Goal: Ask a question

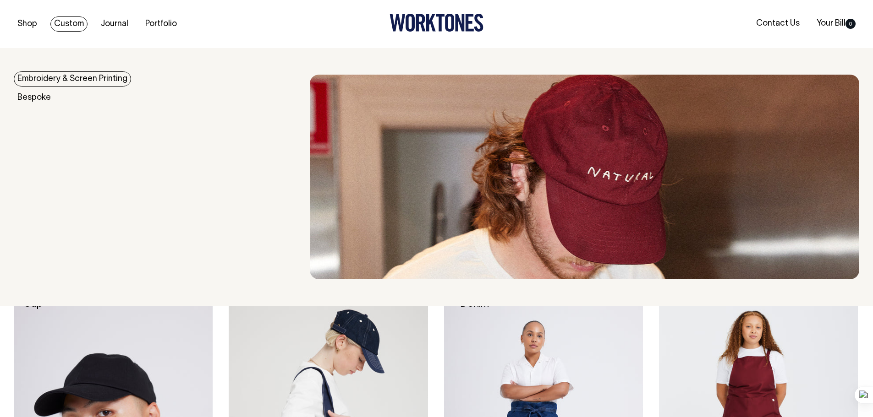
click at [79, 82] on link "Embroidery & Screen Printing" at bounding box center [72, 78] width 117 height 15
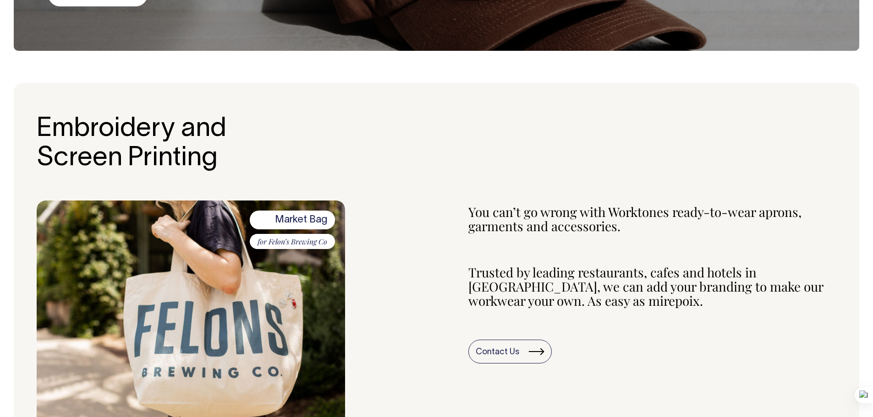
scroll to position [229, 0]
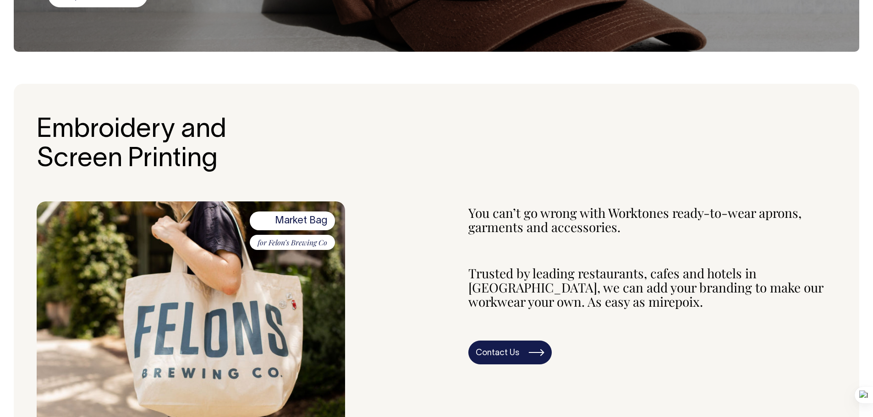
click at [508, 349] on link "Contact Us" at bounding box center [509, 353] width 83 height 24
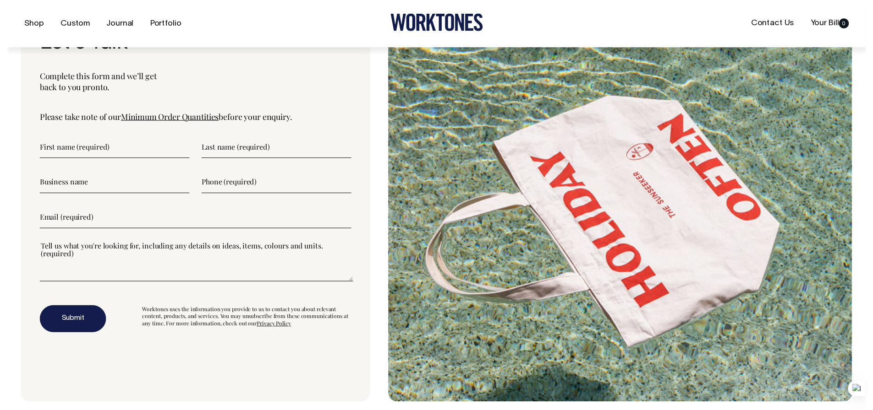
scroll to position [2449, 0]
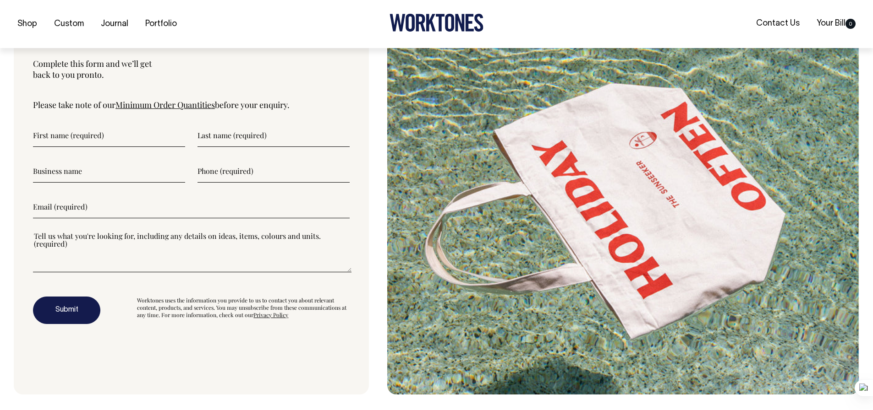
click at [109, 147] on input"] "text" at bounding box center [109, 135] width 152 height 23
type input"] "Tom"
type input"] "Davies"
click at [65, 181] on input"] "text" at bounding box center [109, 171] width 152 height 23
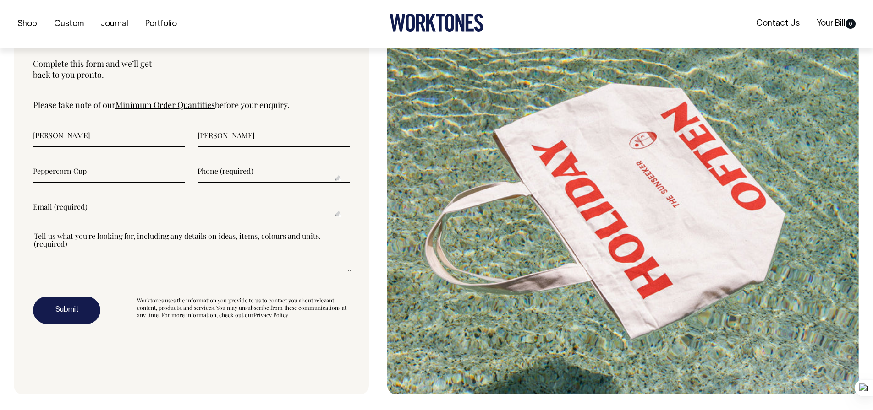
type input"] "Peppercorn Cup"
click at [216, 180] on input"] "text" at bounding box center [273, 171] width 152 height 23
type input"] "0432472937"
click at [137, 216] on input"] "email" at bounding box center [191, 207] width 316 height 23
type input"] "tom.davies@nwhreit.com"
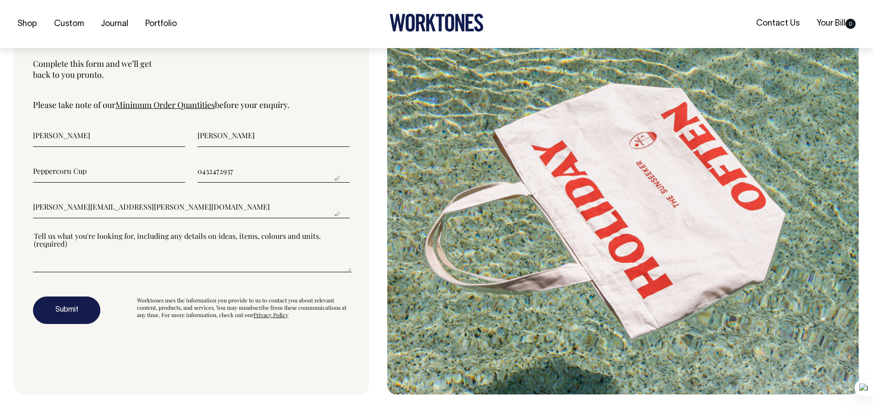
click at [101, 262] on textarea"] at bounding box center [192, 251] width 318 height 41
click at [278, 246] on textarea"] "Hi there, I'm wondering what the lead time is on a 20 hat order with a logo we …" at bounding box center [192, 251] width 318 height 41
click at [100, 250] on textarea"] "Hi there, I'm wondering what the lead time is on a 20 hat order with a logo on …" at bounding box center [192, 251] width 318 height 41
drag, startPoint x: 104, startPoint y: 249, endPoint x: 70, endPoint y: 251, distance: 34.4
click at [65, 245] on textarea"] "Hi there, I'm wondering what the lead time is on a 20 hat order with a logo on …" at bounding box center [192, 251] width 318 height 41
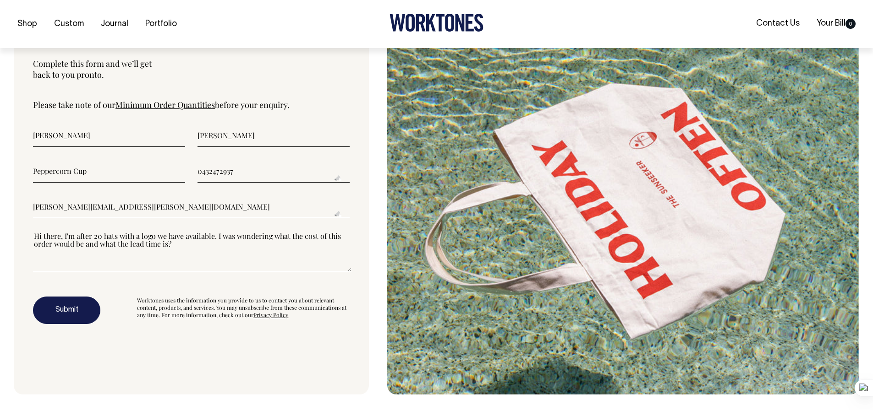
type textarea"] "Hi there, I'm after 20 hats with a logo we have available. I was wondering what…"
click at [68, 320] on button "Submit" at bounding box center [66, 310] width 67 height 27
